Goal: Book appointment/travel/reservation

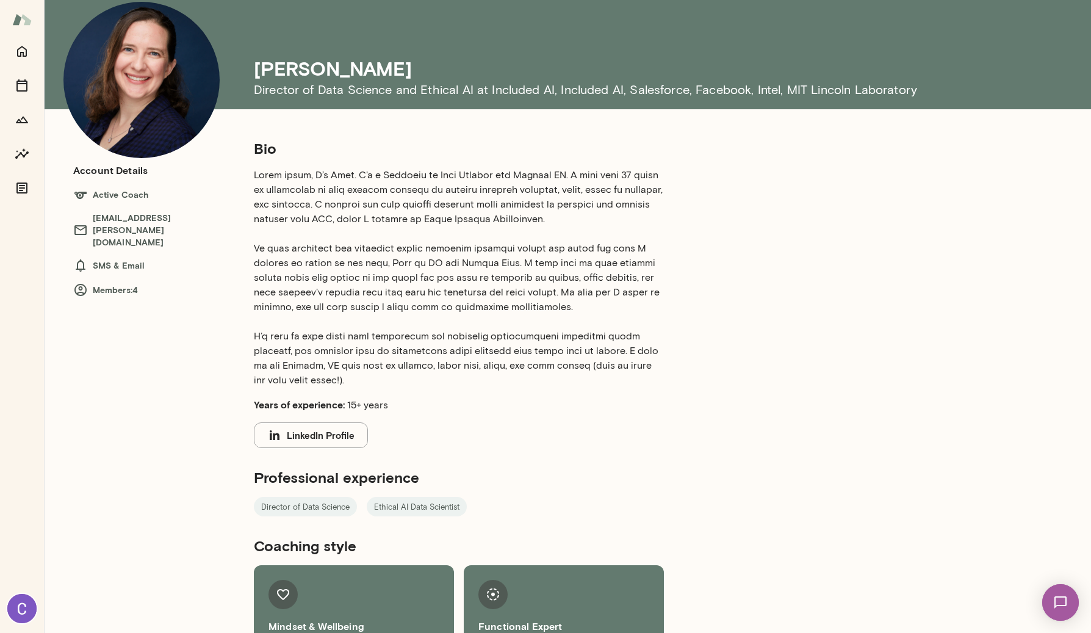
scroll to position [45, 0]
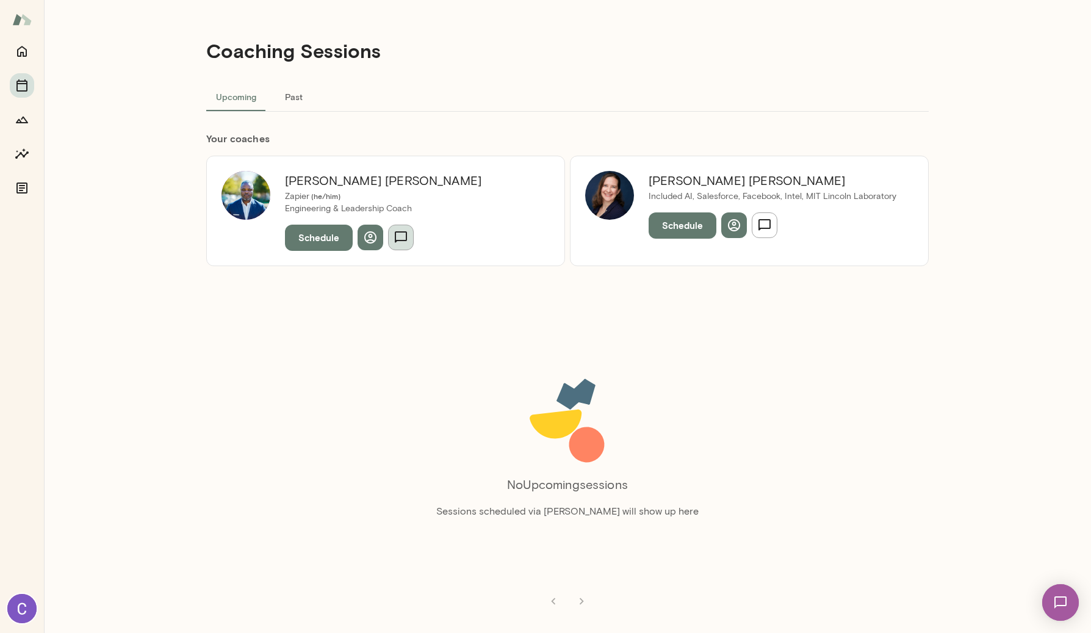
click at [395, 239] on icon "button" at bounding box center [401, 237] width 12 height 12
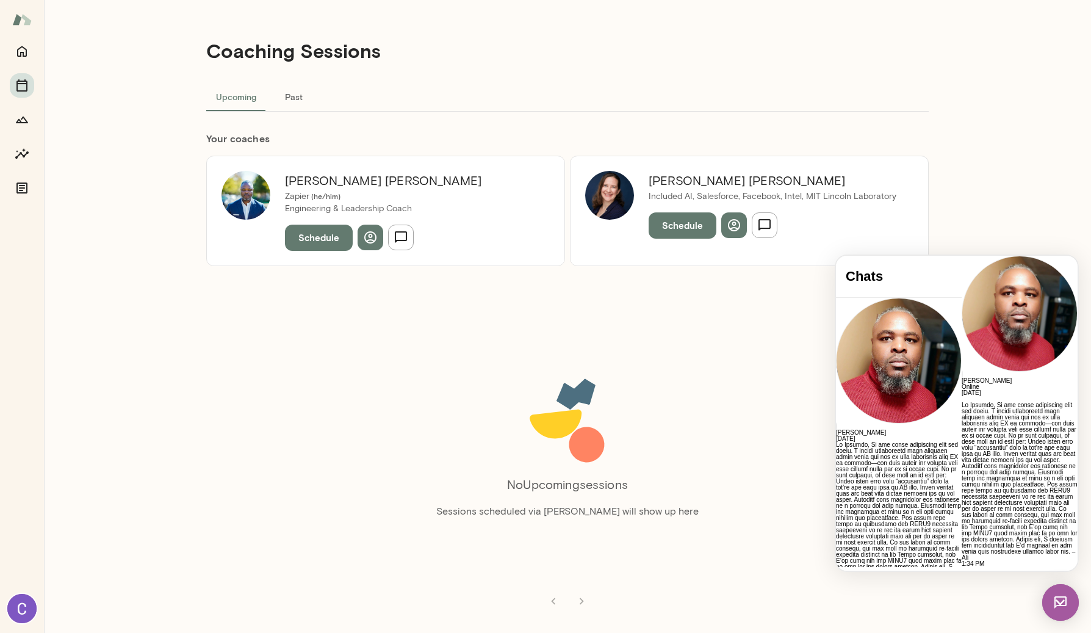
scroll to position [1106, 0]
click at [340, 239] on button "Schedule" at bounding box center [319, 238] width 68 height 26
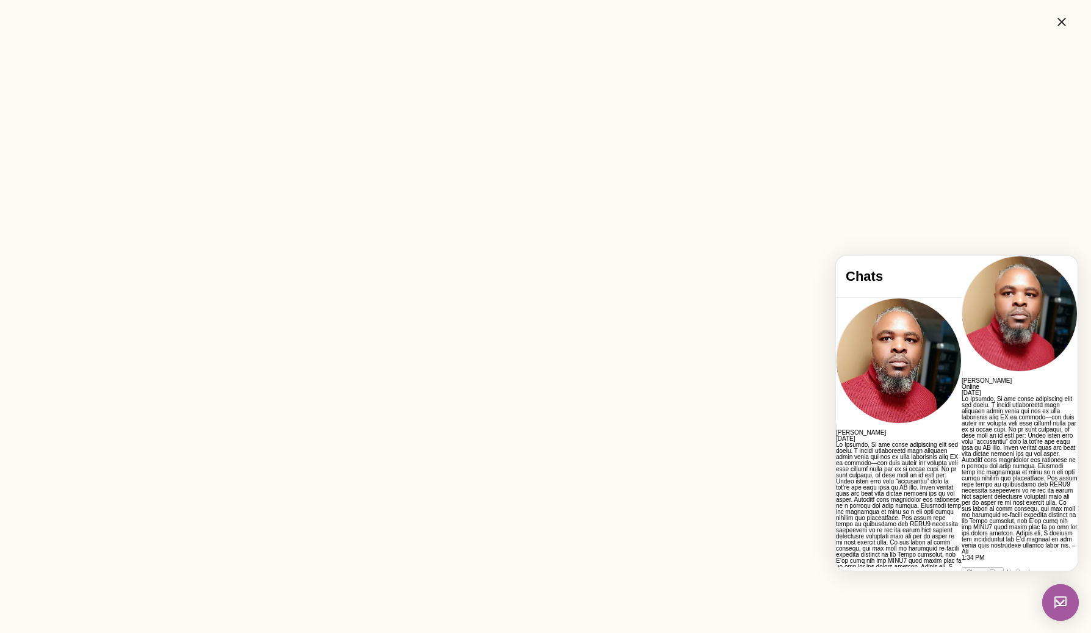
click at [962, 561] on div at bounding box center [1020, 564] width 116 height 6
paste div
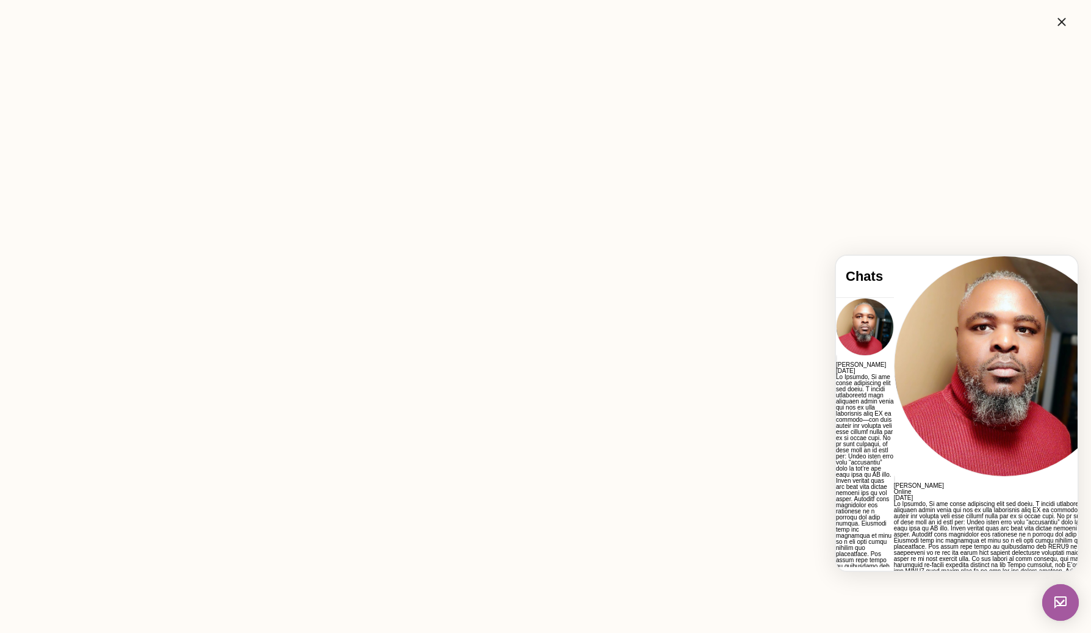
scroll to position [20, 0]
click at [957, 593] on div "**********" at bounding box center [1004, 623] width 221 height 61
click at [967, 593] on div "**********" at bounding box center [1004, 623] width 221 height 61
click at [973, 593] on div "**********" at bounding box center [1004, 623] width 221 height 61
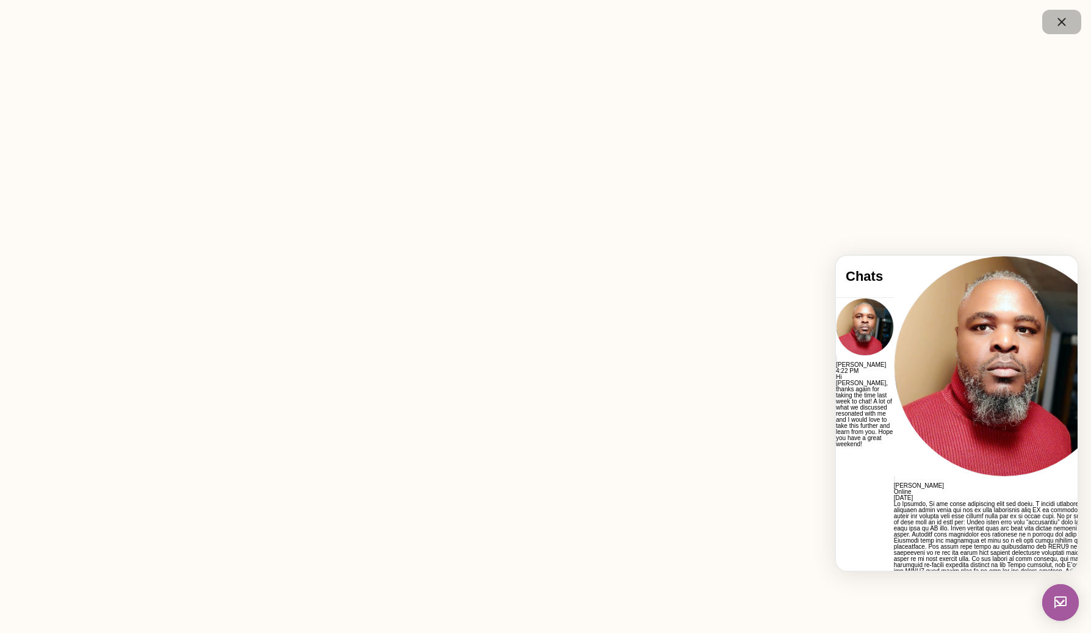
click at [1056, 28] on icon "button" at bounding box center [1061, 22] width 15 height 15
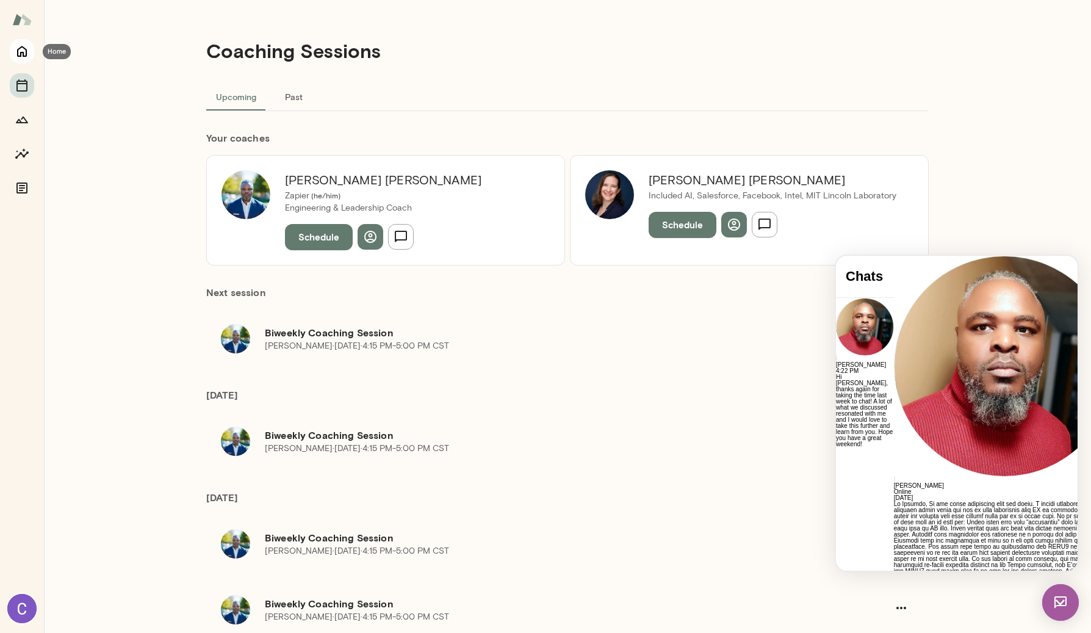
click at [24, 51] on icon "Home" at bounding box center [22, 51] width 15 height 15
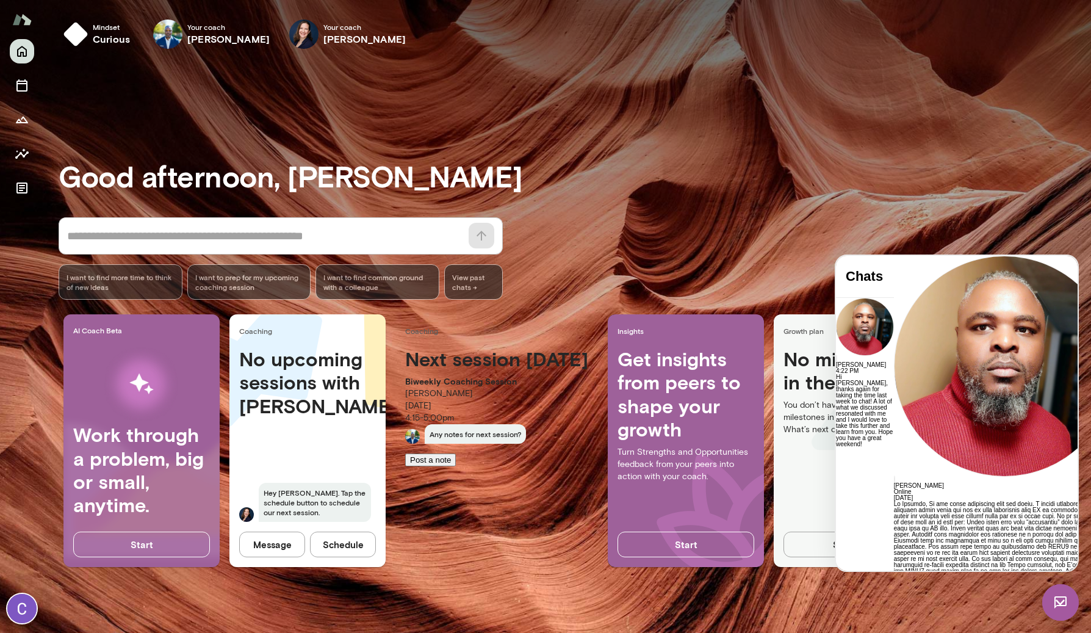
click at [912, 488] on span "Online" at bounding box center [903, 491] width 18 height 7
click at [1065, 599] on img at bounding box center [1060, 602] width 37 height 37
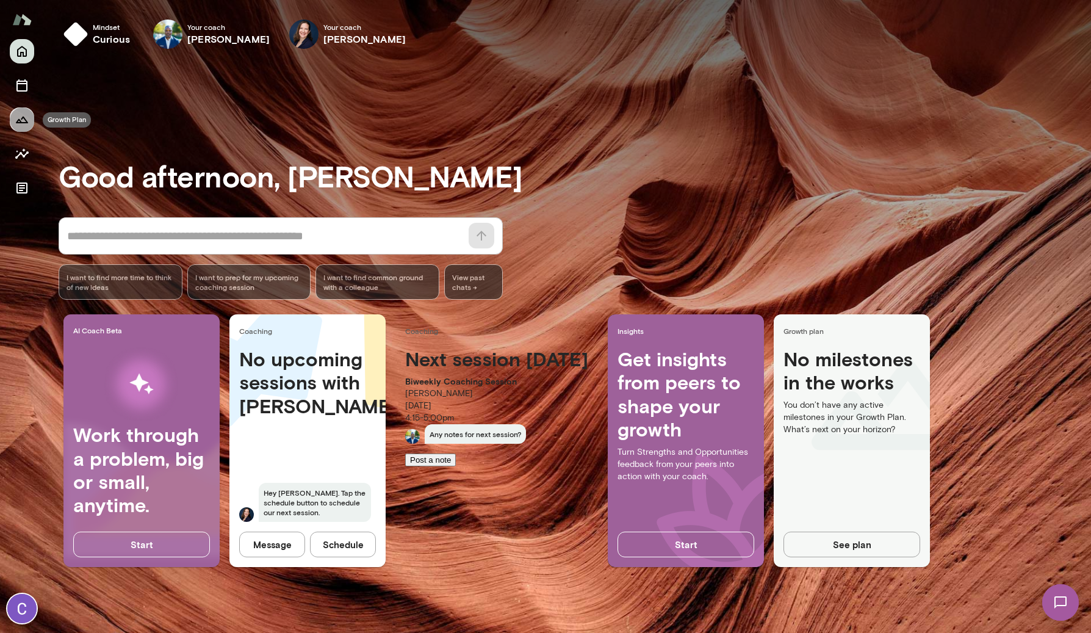
click at [24, 113] on icon "Growth Plan" at bounding box center [22, 119] width 15 height 15
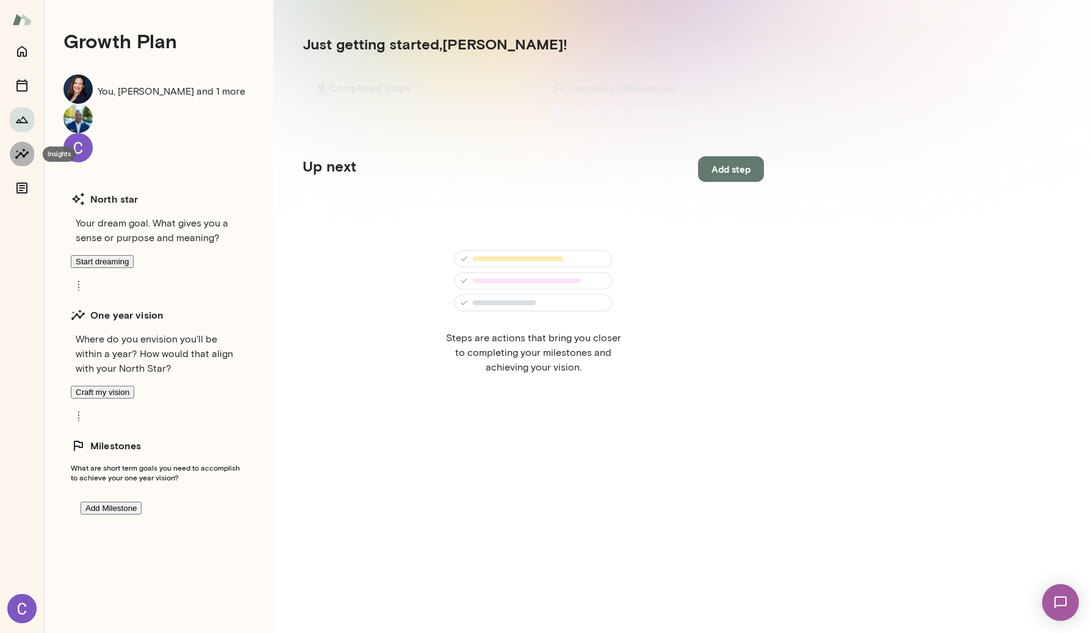
click at [28, 149] on icon "Insights" at bounding box center [22, 153] width 15 height 15
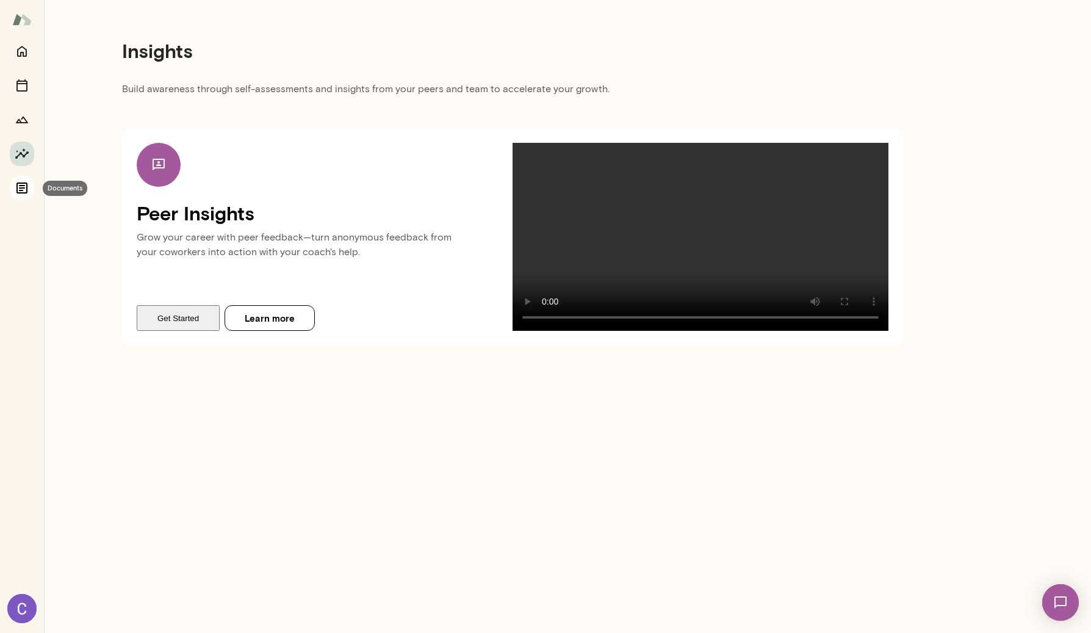
click at [27, 190] on icon "Documents" at bounding box center [21, 187] width 11 height 11
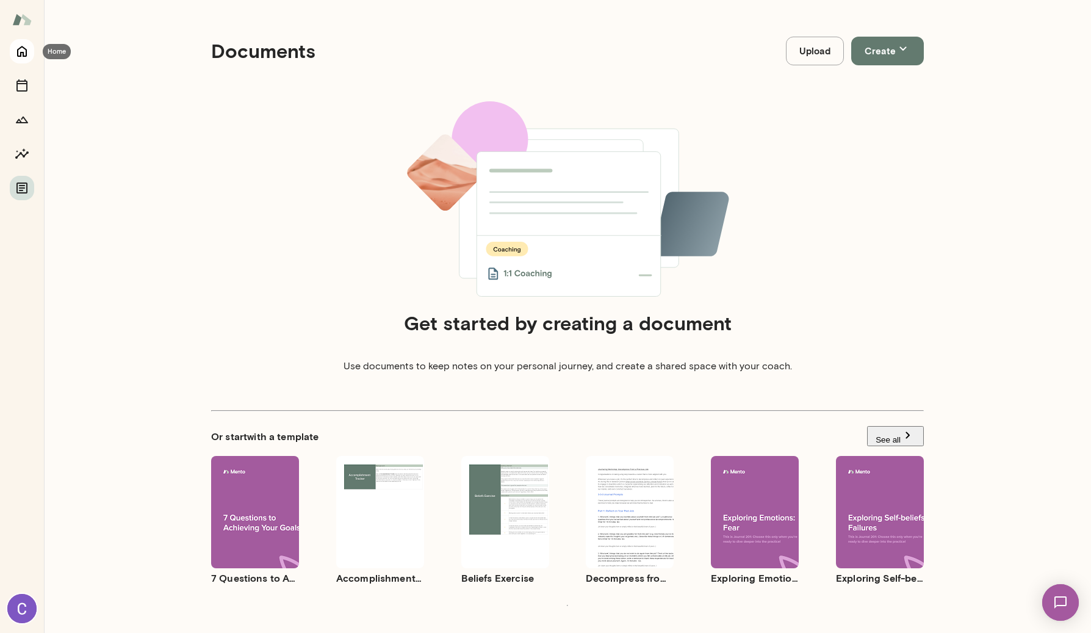
click at [26, 52] on icon "Home" at bounding box center [22, 51] width 10 height 11
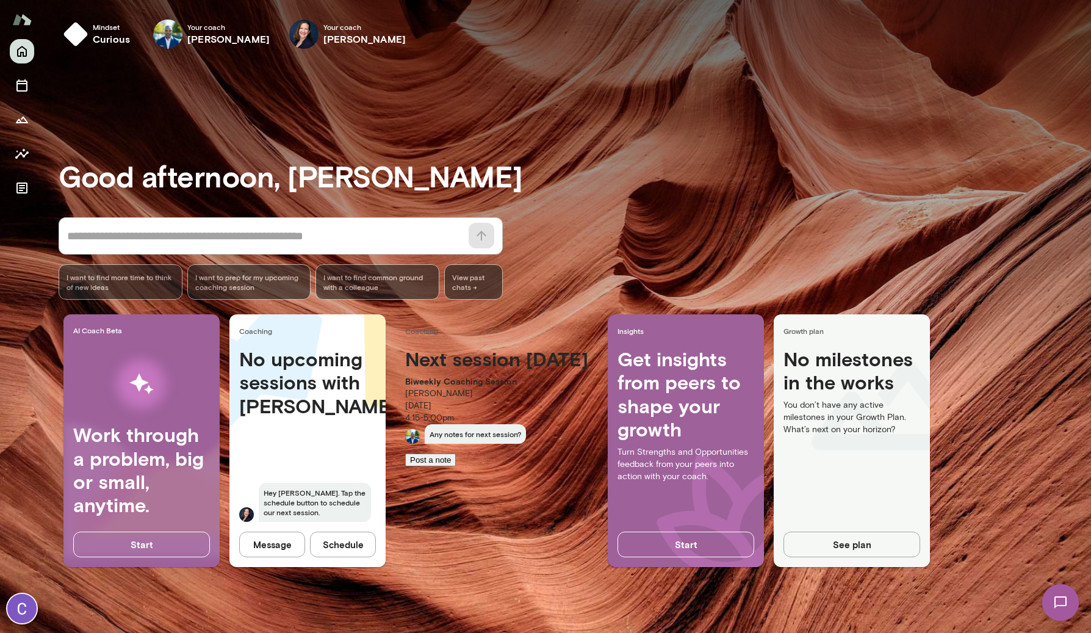
click at [1064, 588] on img at bounding box center [1061, 602] width 50 height 50
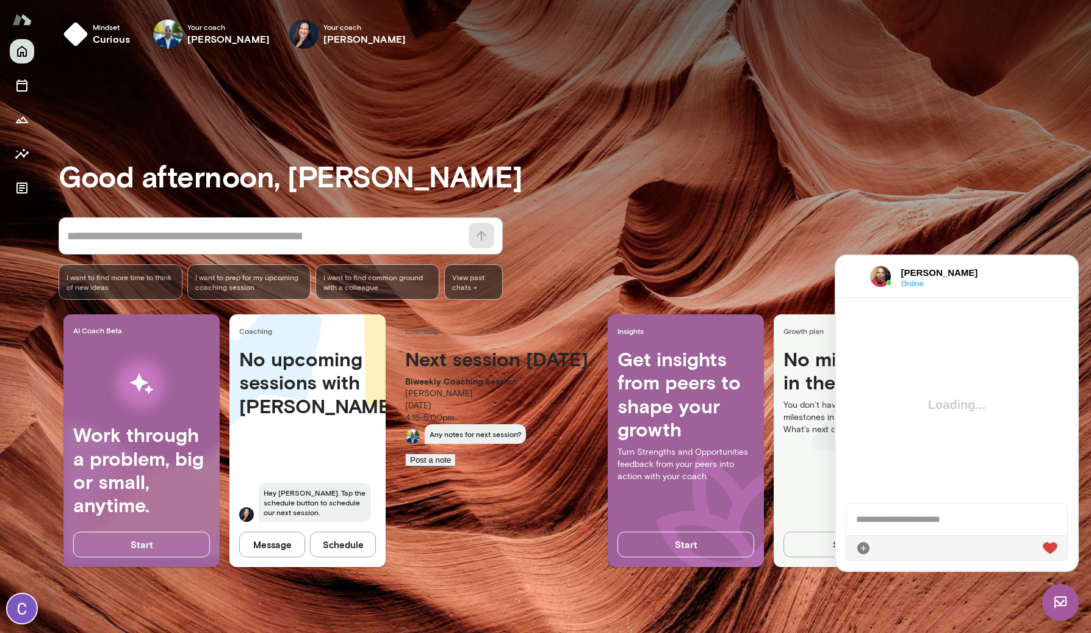
scroll to position [1277, 0]
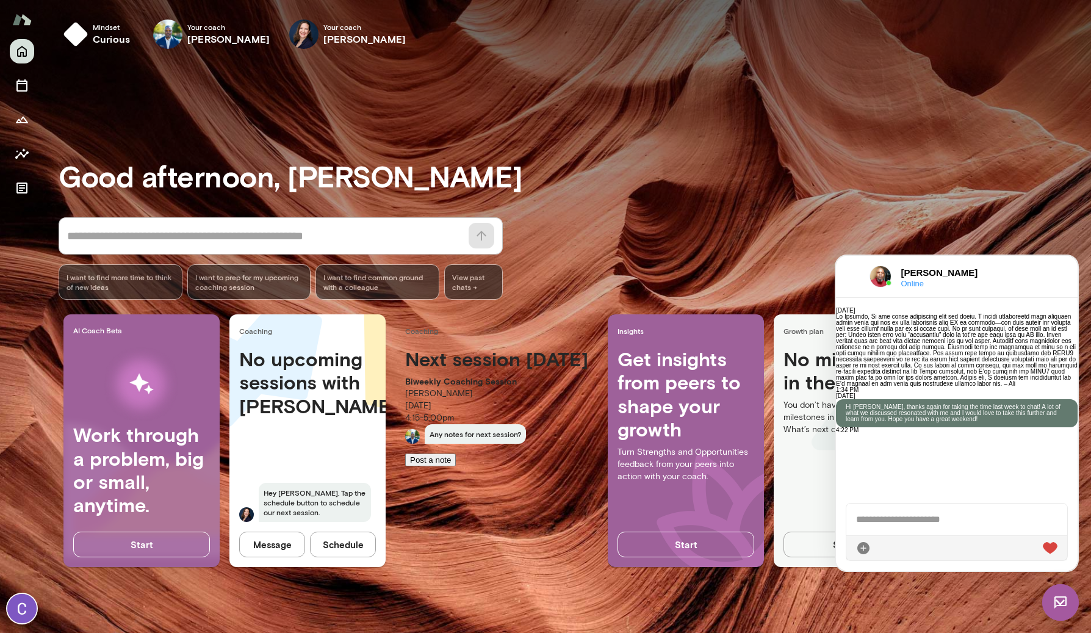
click at [951, 212] on div "Good afternoon, [PERSON_NAME] * ​ ​ I want to find more time to think of new id…" at bounding box center [575, 345] width 1033 height 545
